Goal: Task Accomplishment & Management: Manage account settings

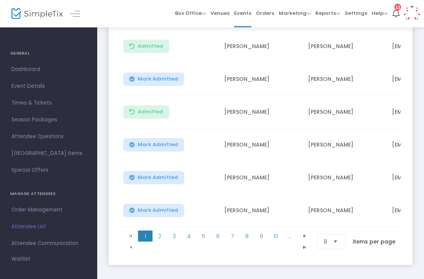
scroll to position [260, 0]
click at [256, 234] on span "9" at bounding box center [261, 235] width 15 height 11
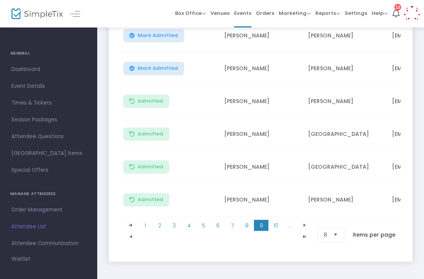
scroll to position [277, 0]
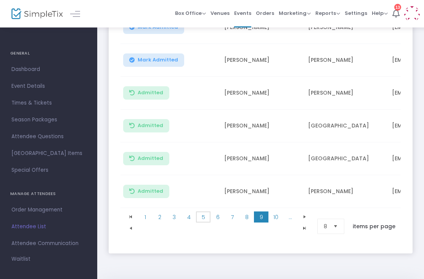
click at [201, 221] on span "5" at bounding box center [203, 216] width 15 height 11
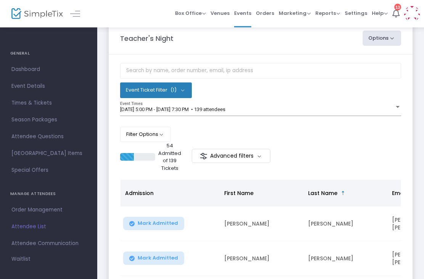
scroll to position [0, 0]
